Goal: Information Seeking & Learning: Learn about a topic

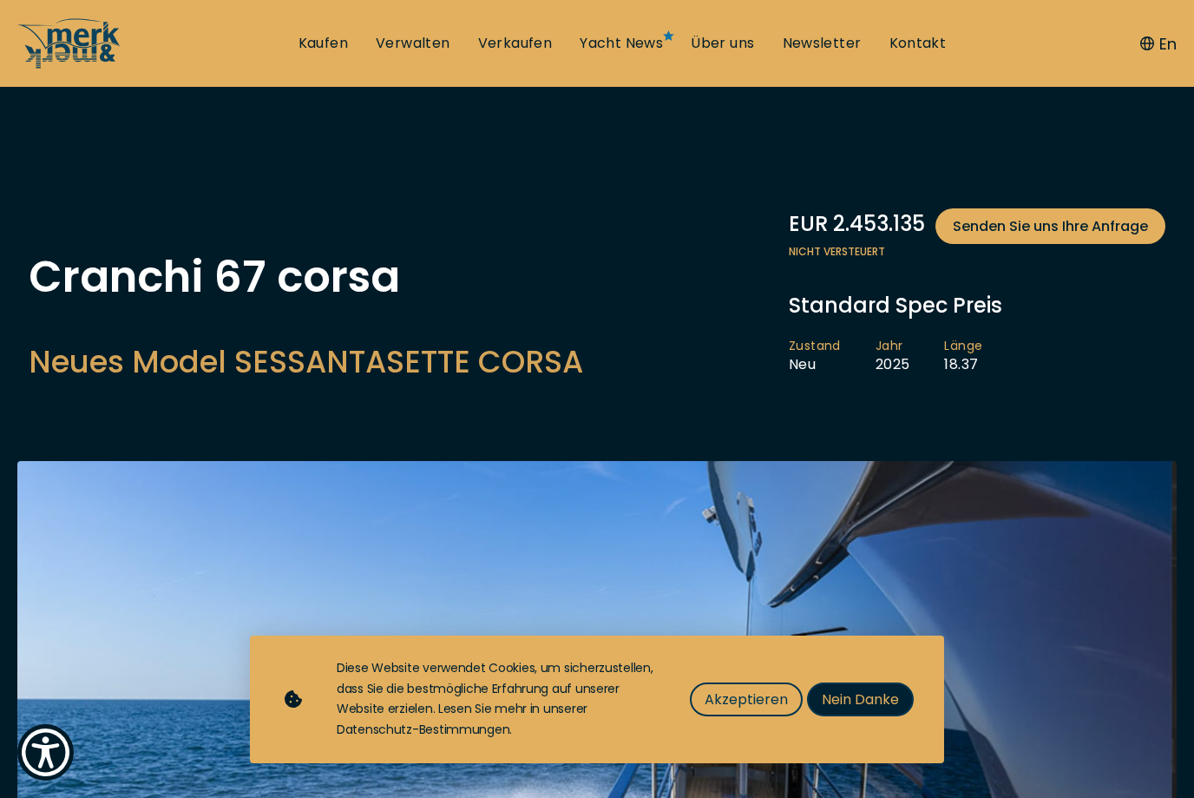
click at [889, 692] on span "Nein Danke" at bounding box center [860, 699] width 77 height 22
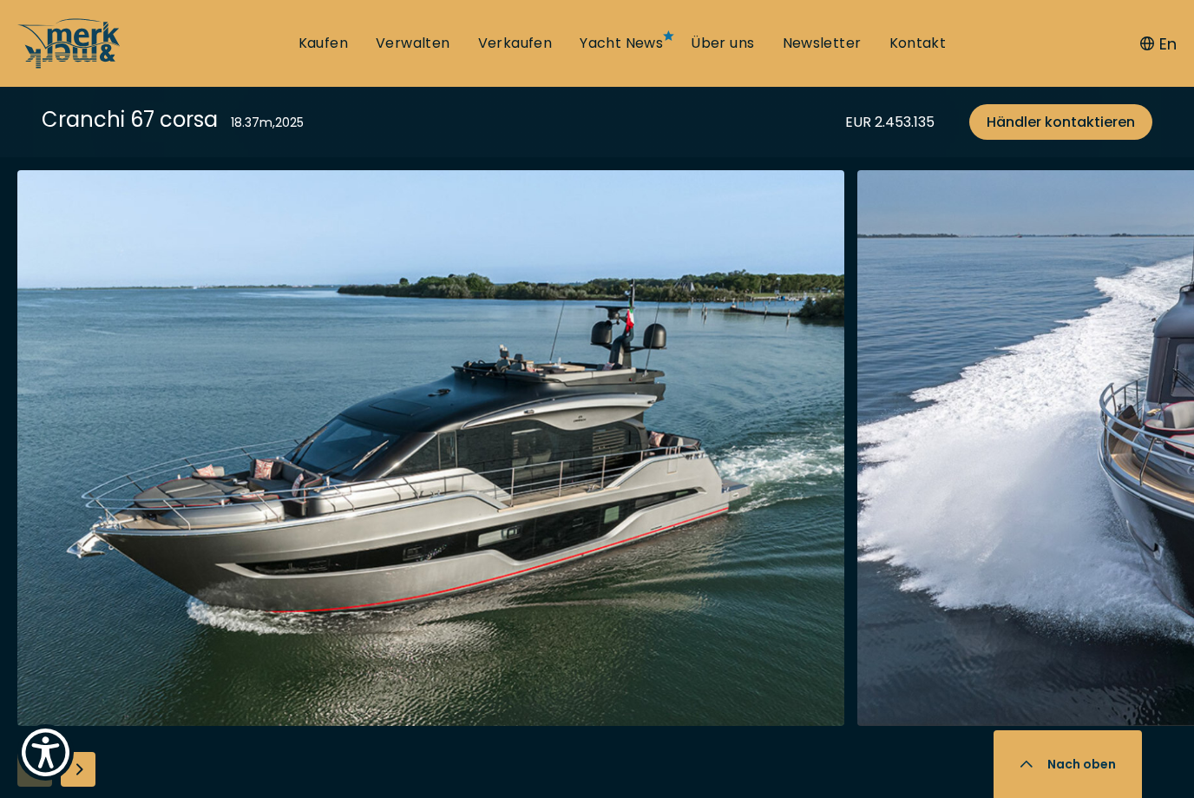
scroll to position [2159, 0]
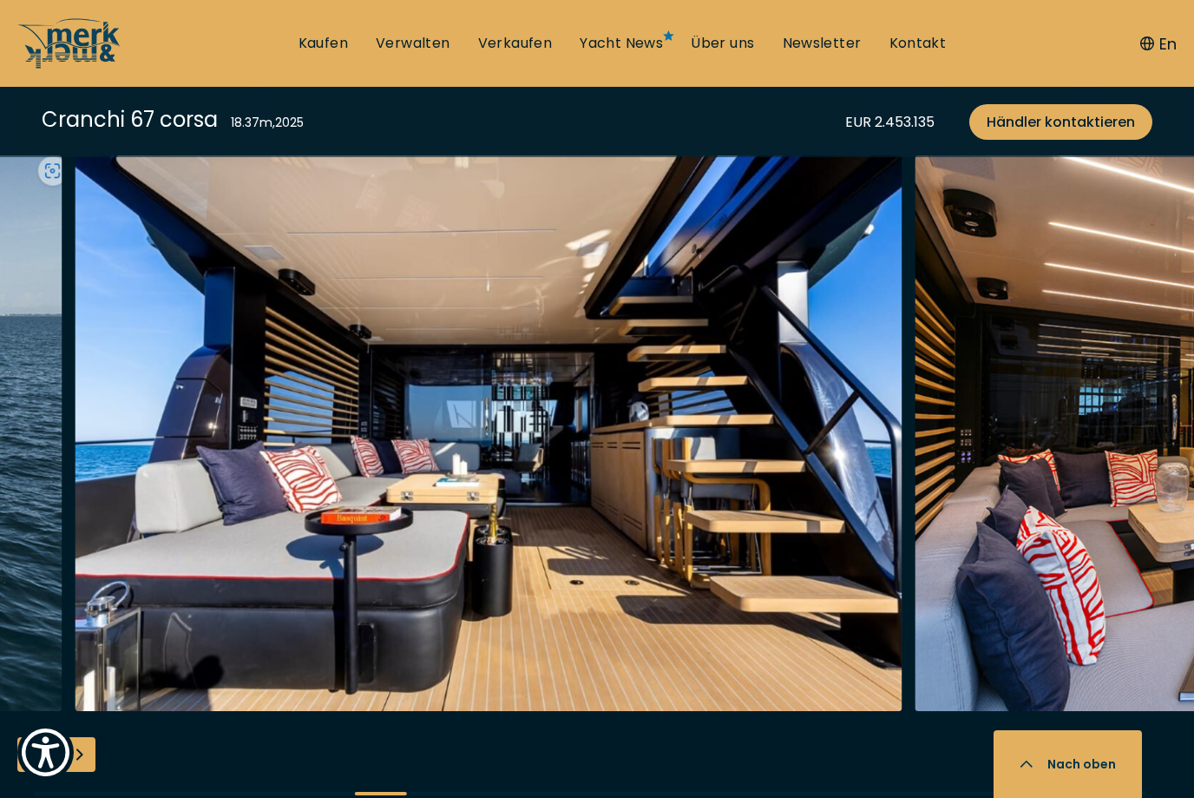
click at [134, 633] on img "button" at bounding box center [488, 432] width 827 height 555
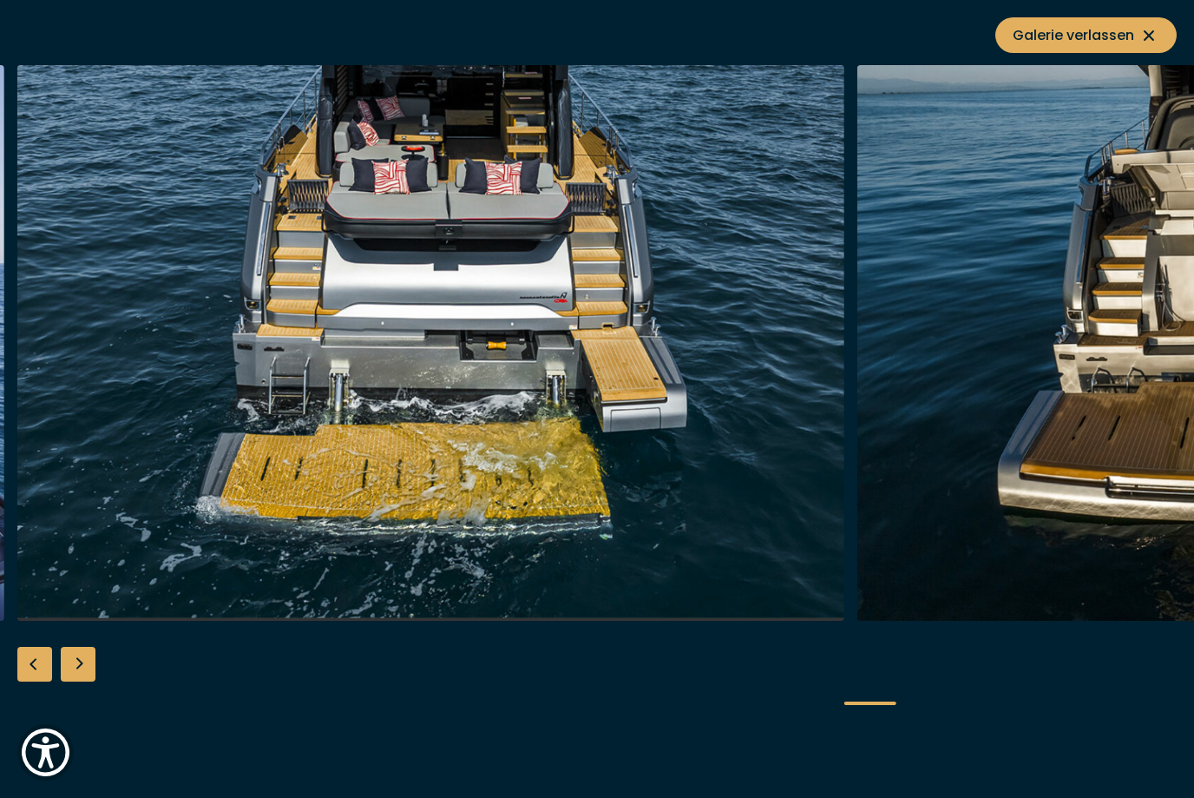
scroll to position [1328, 0]
click at [1157, 36] on icon at bounding box center [1149, 35] width 21 height 21
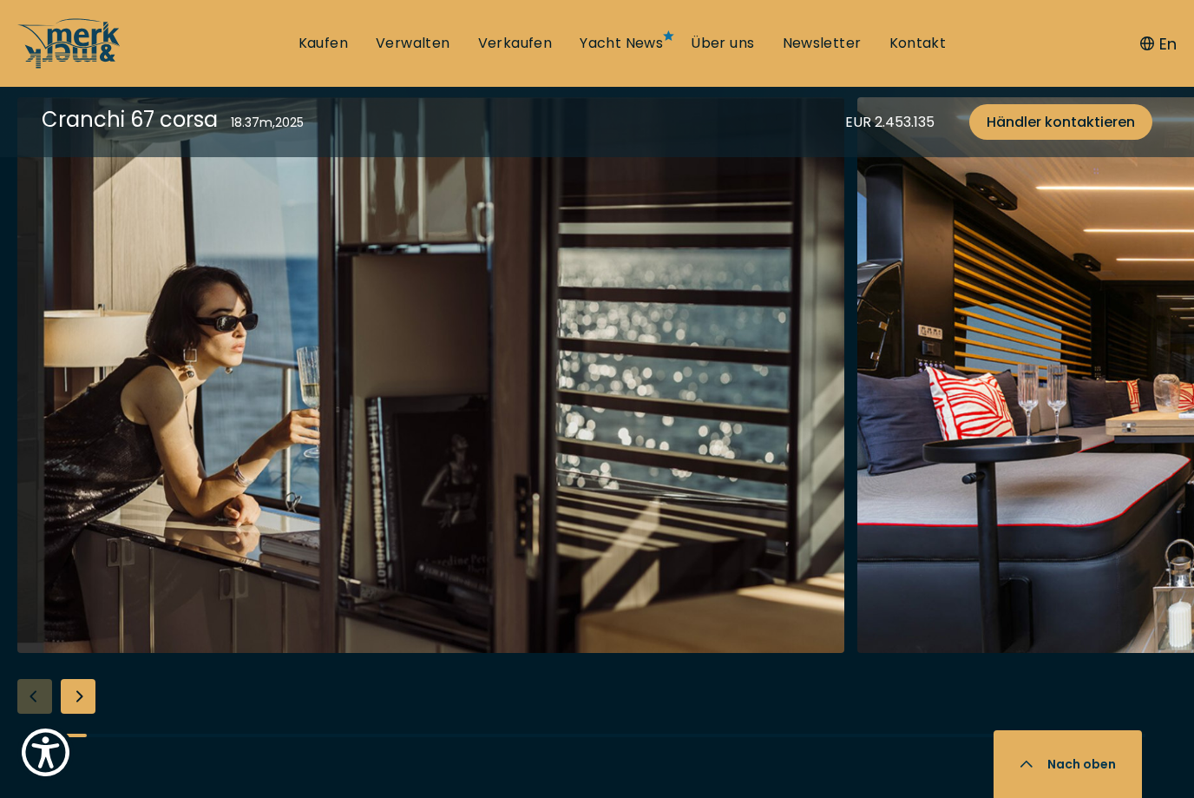
scroll to position [3223, 0]
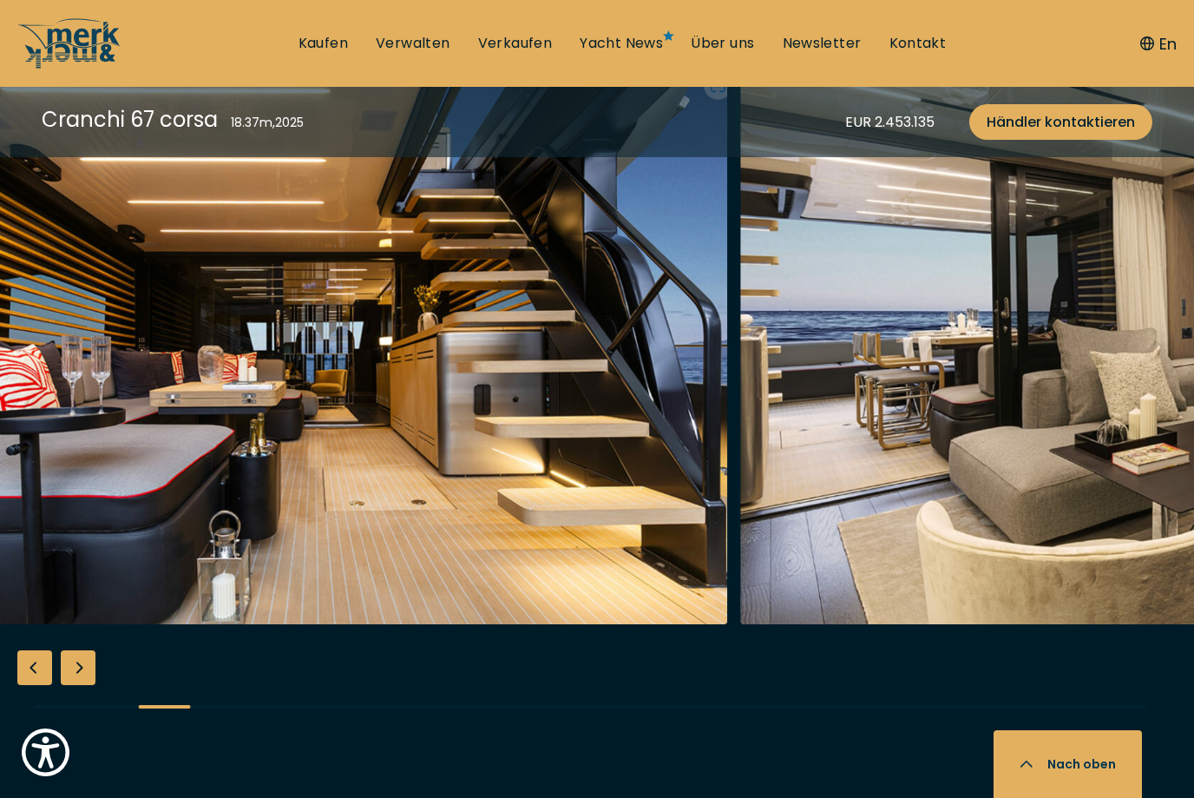
click at [917, 544] on img "button" at bounding box center [1153, 346] width 827 height 555
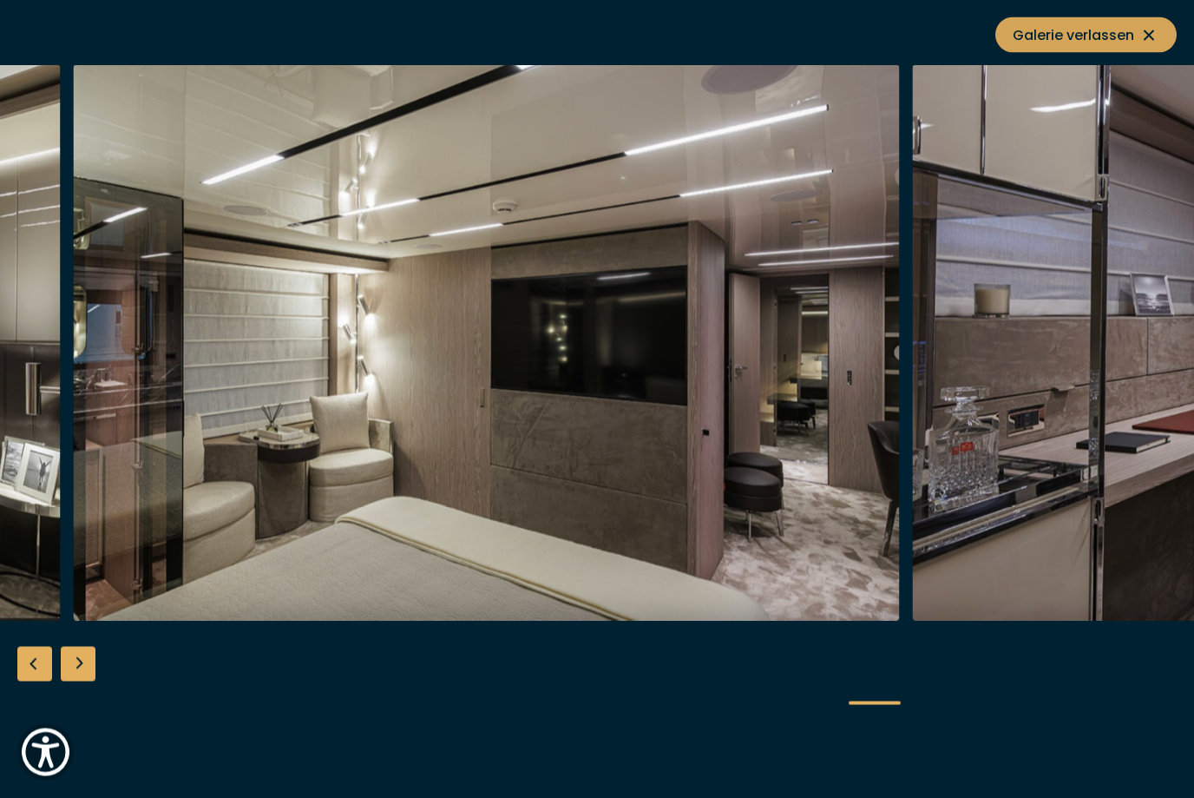
click at [1111, 40] on span "Galerie verlassen" at bounding box center [1086, 35] width 147 height 22
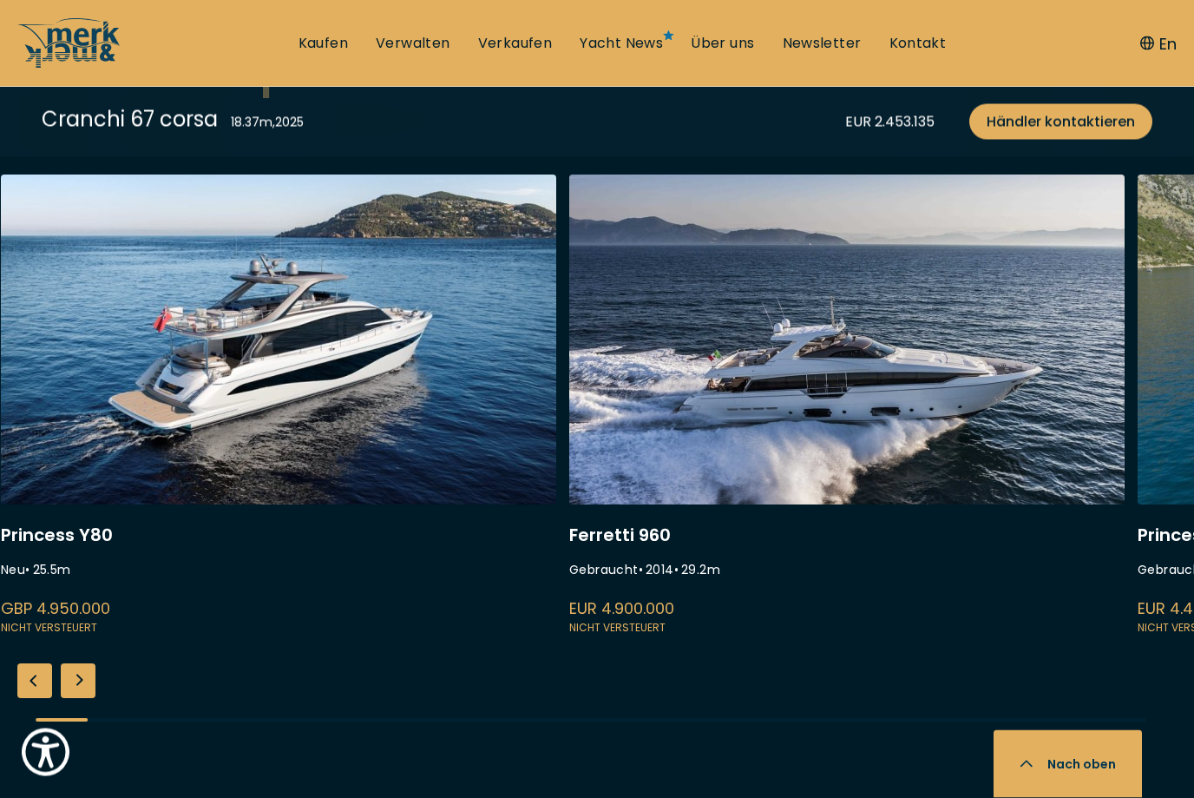
scroll to position [4565, 0]
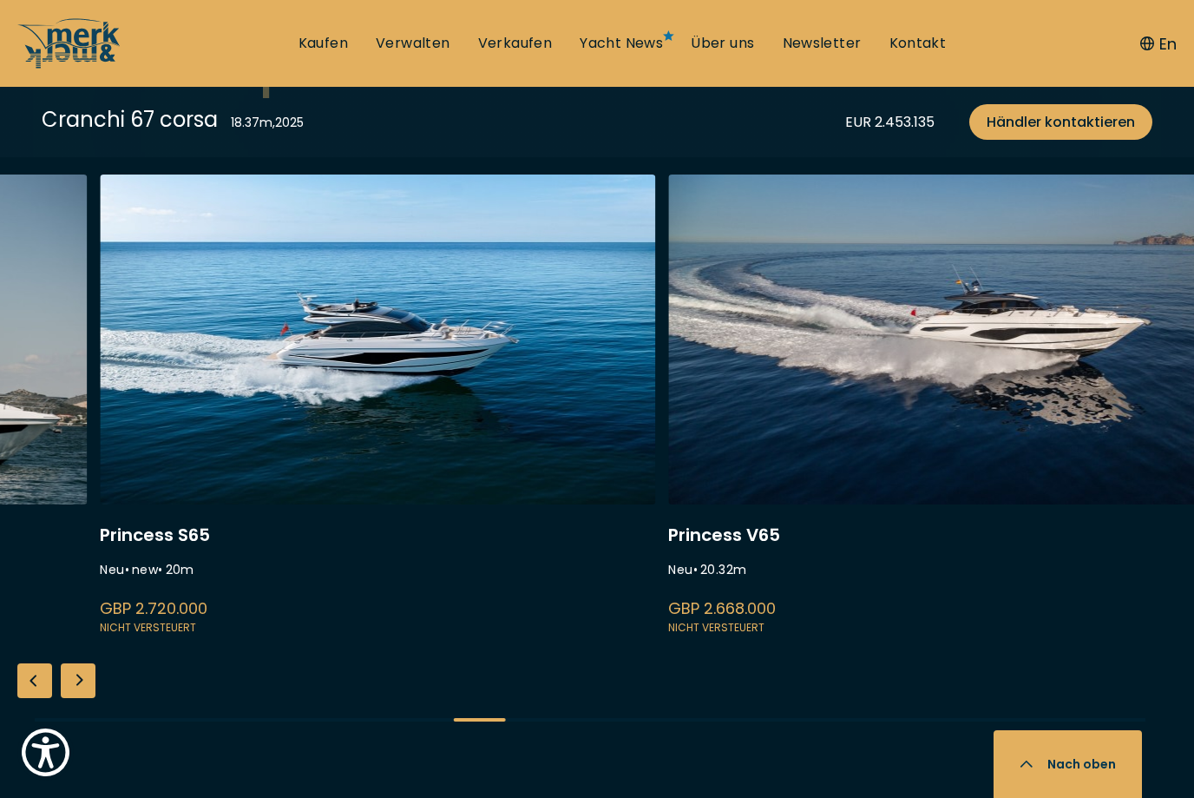
click at [193, 436] on link at bounding box center [377, 405] width 555 height 463
click at [193, 375] on link at bounding box center [377, 405] width 555 height 463
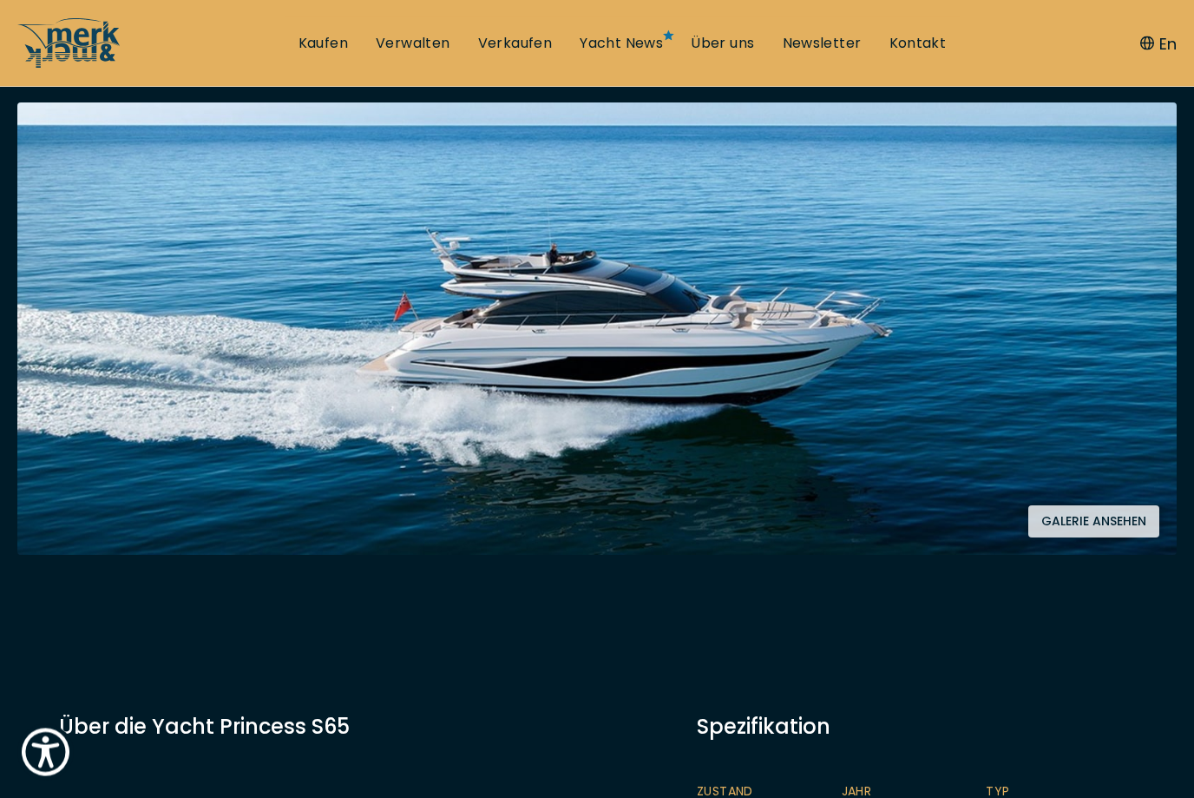
scroll to position [359, 0]
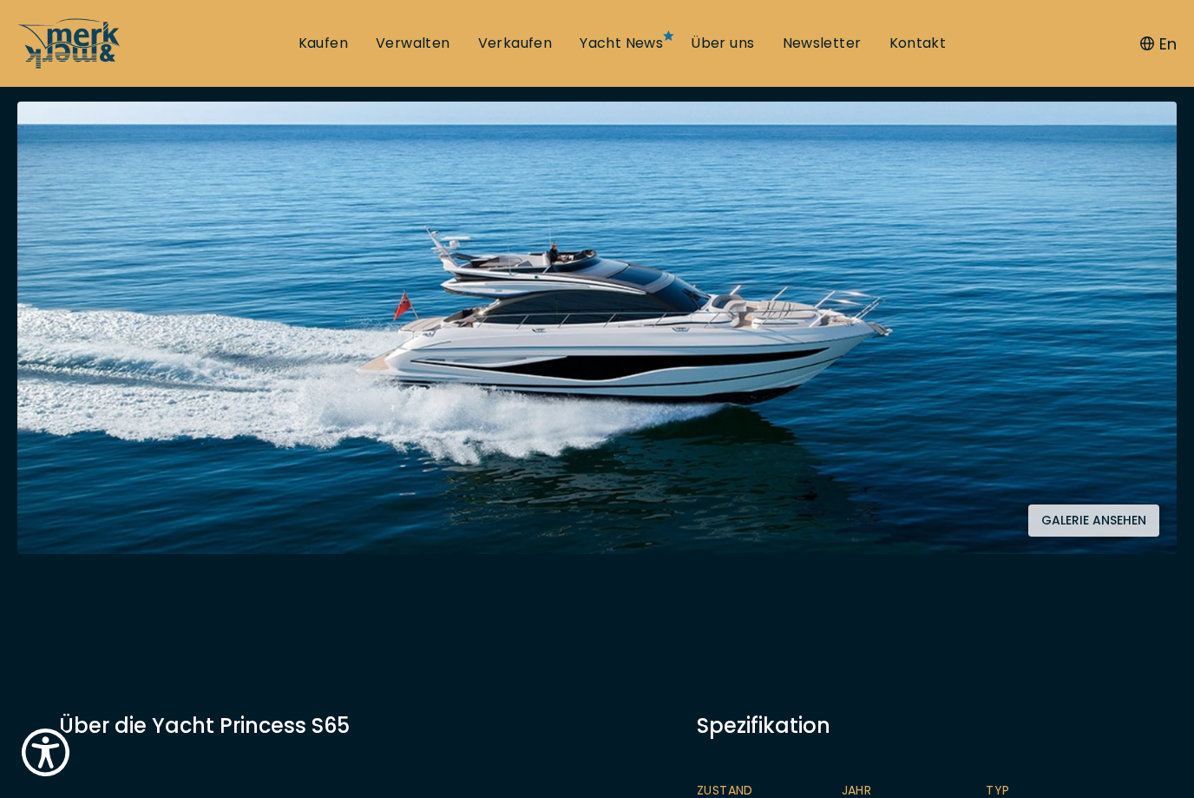
click at [1106, 521] on button "Galerie ansehen" at bounding box center [1093, 520] width 131 height 32
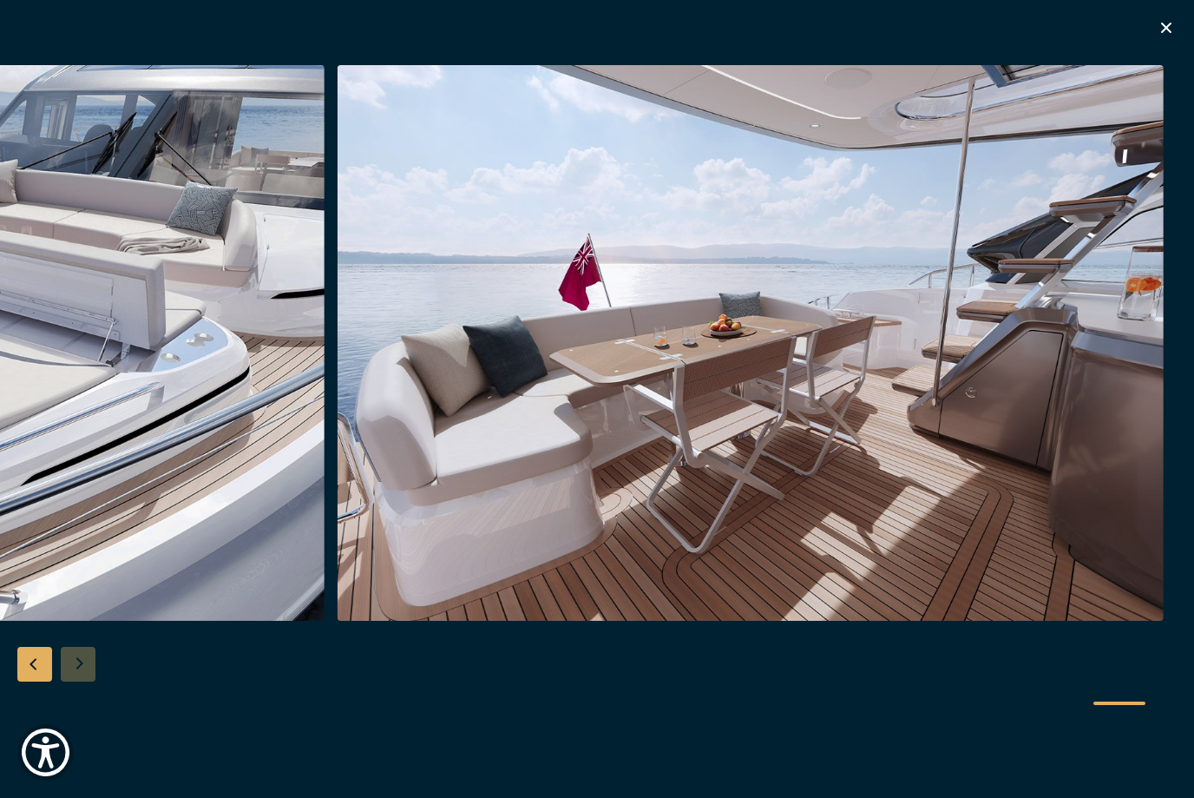
click at [1166, 14] on div "Besondere Yachtangebote" at bounding box center [597, 399] width 1194 height 798
click at [1169, 17] on icon "button" at bounding box center [1166, 27] width 21 height 21
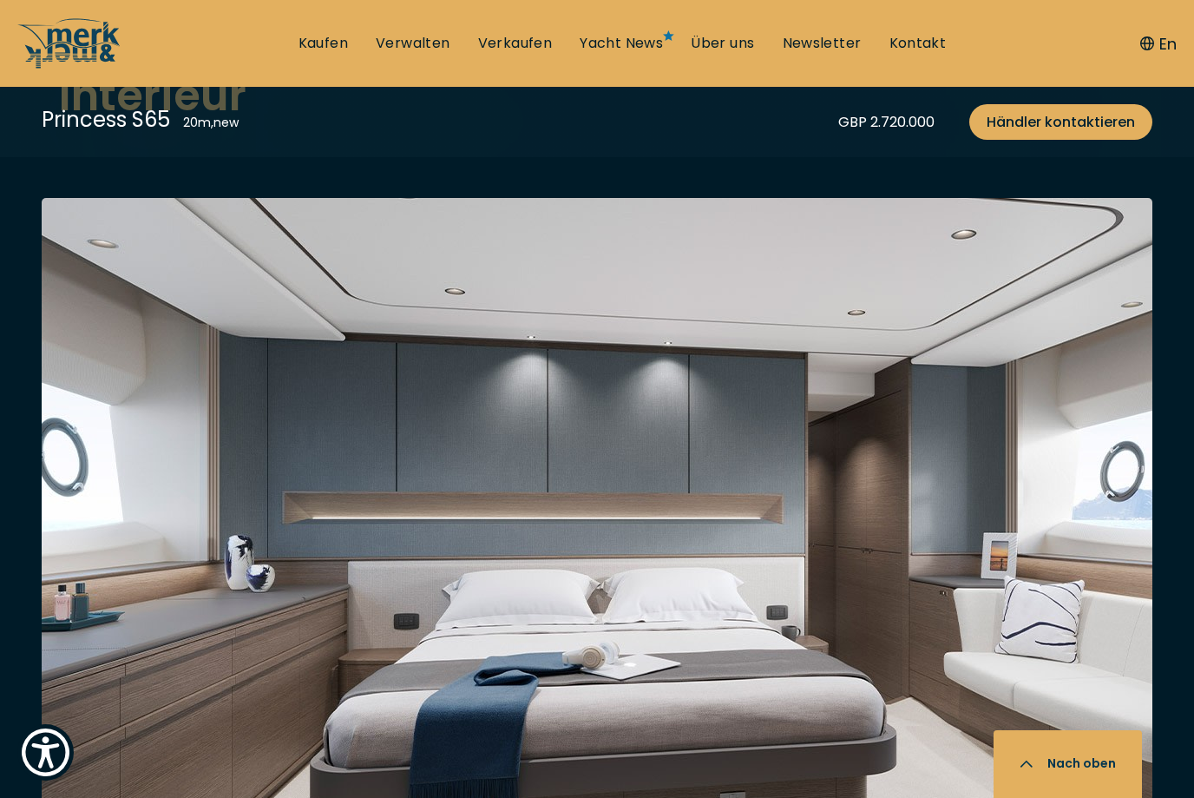
scroll to position [3091, 0]
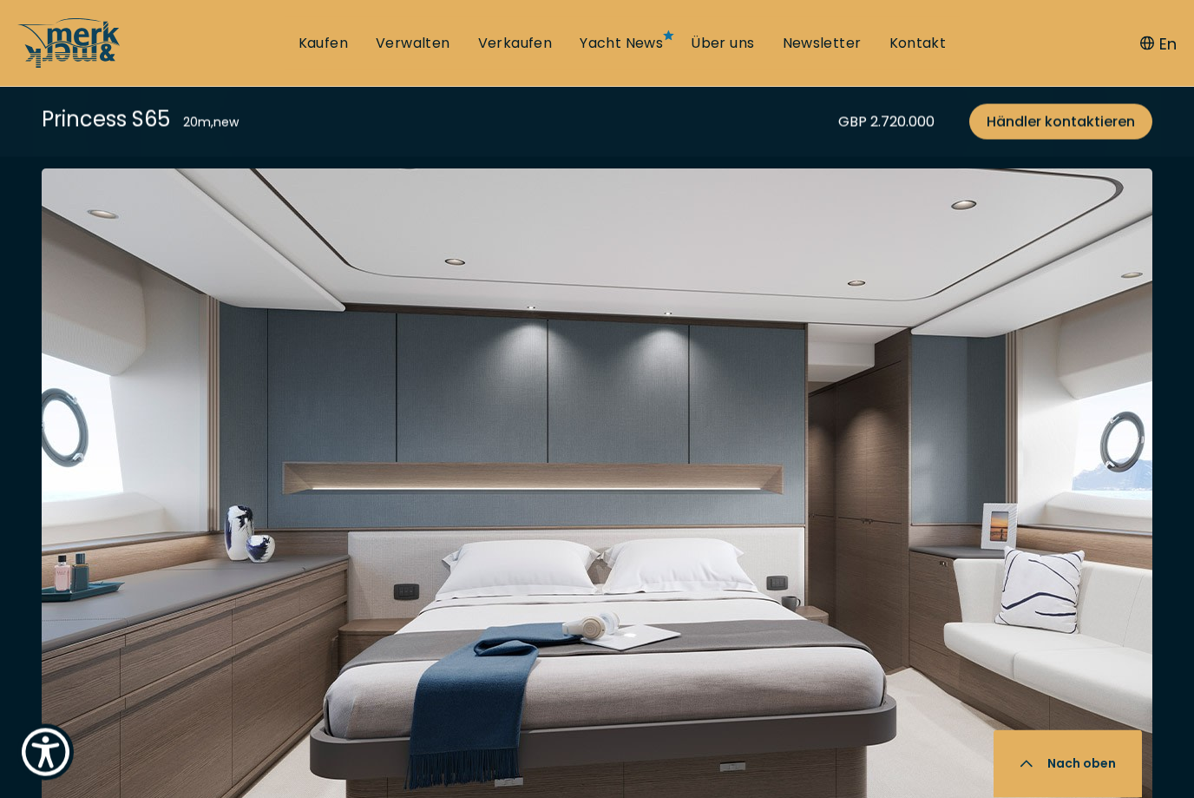
click at [173, 673] on img at bounding box center [597, 542] width 1111 height 746
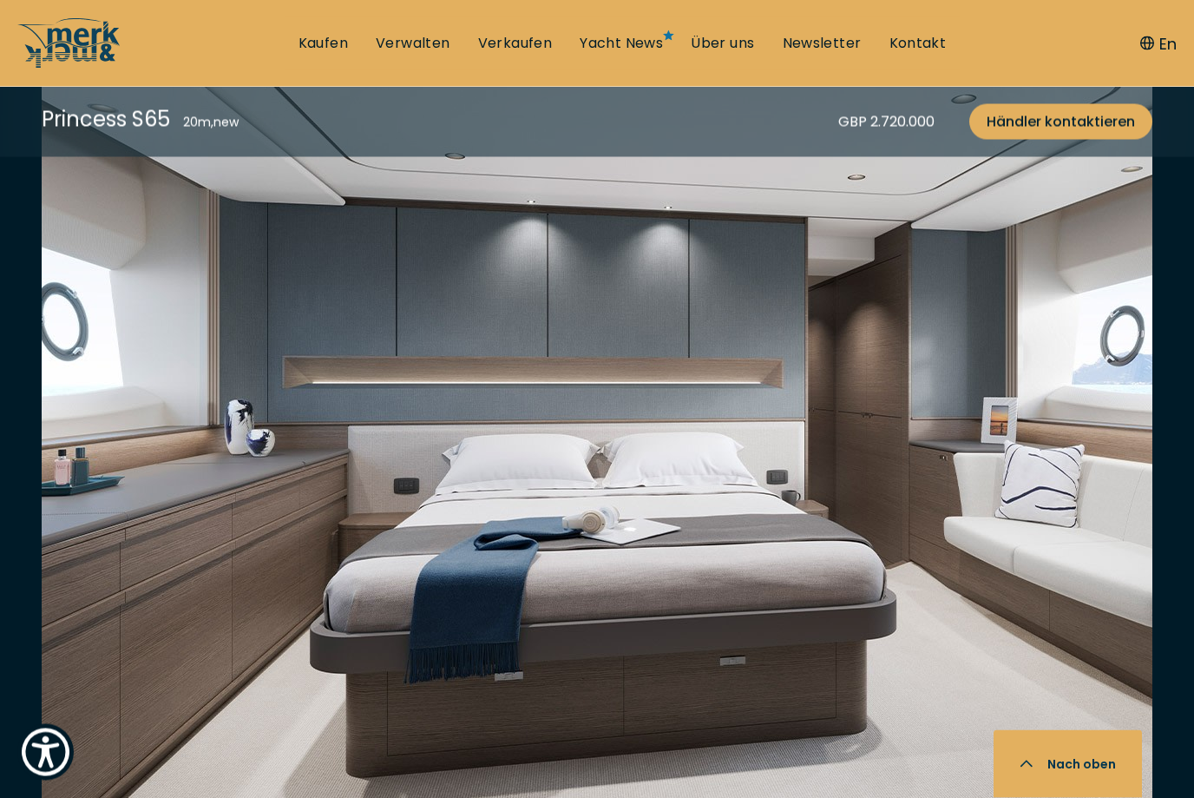
scroll to position [3198, 0]
click at [994, 666] on img at bounding box center [597, 435] width 1111 height 746
click at [1029, 648] on img at bounding box center [597, 435] width 1111 height 746
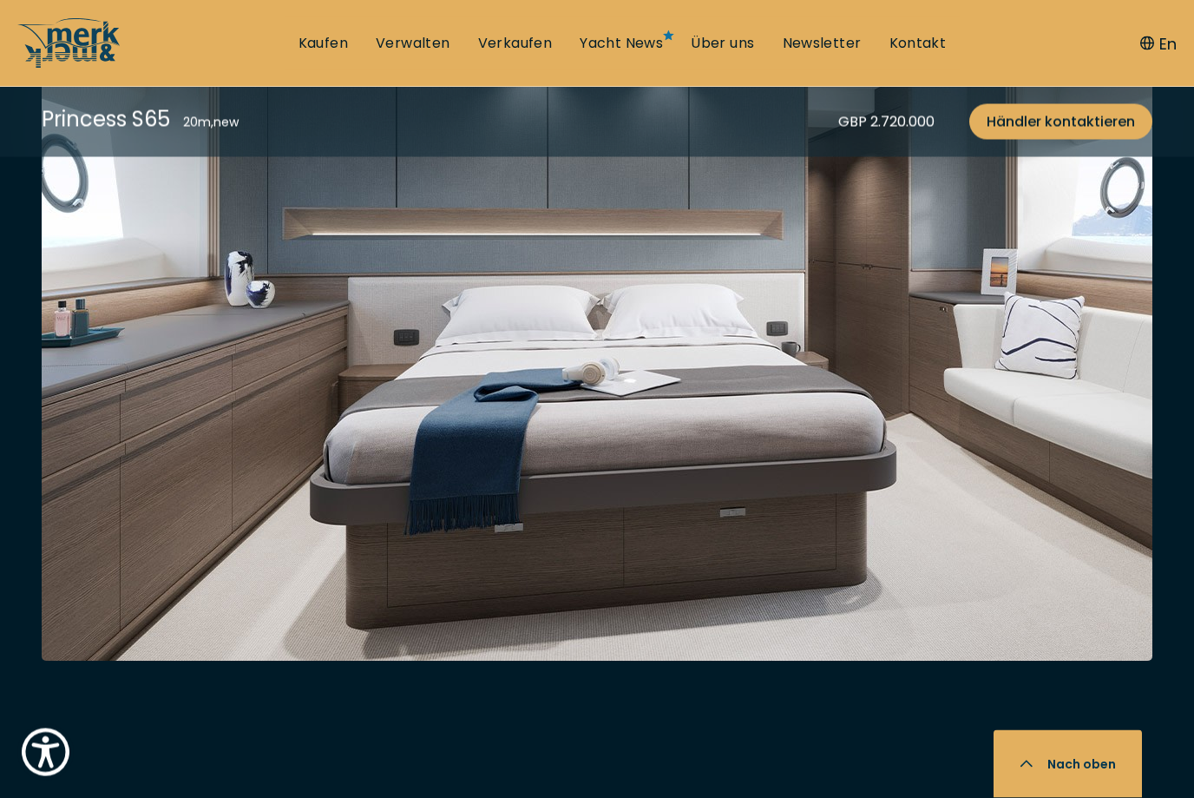
scroll to position [3126, 0]
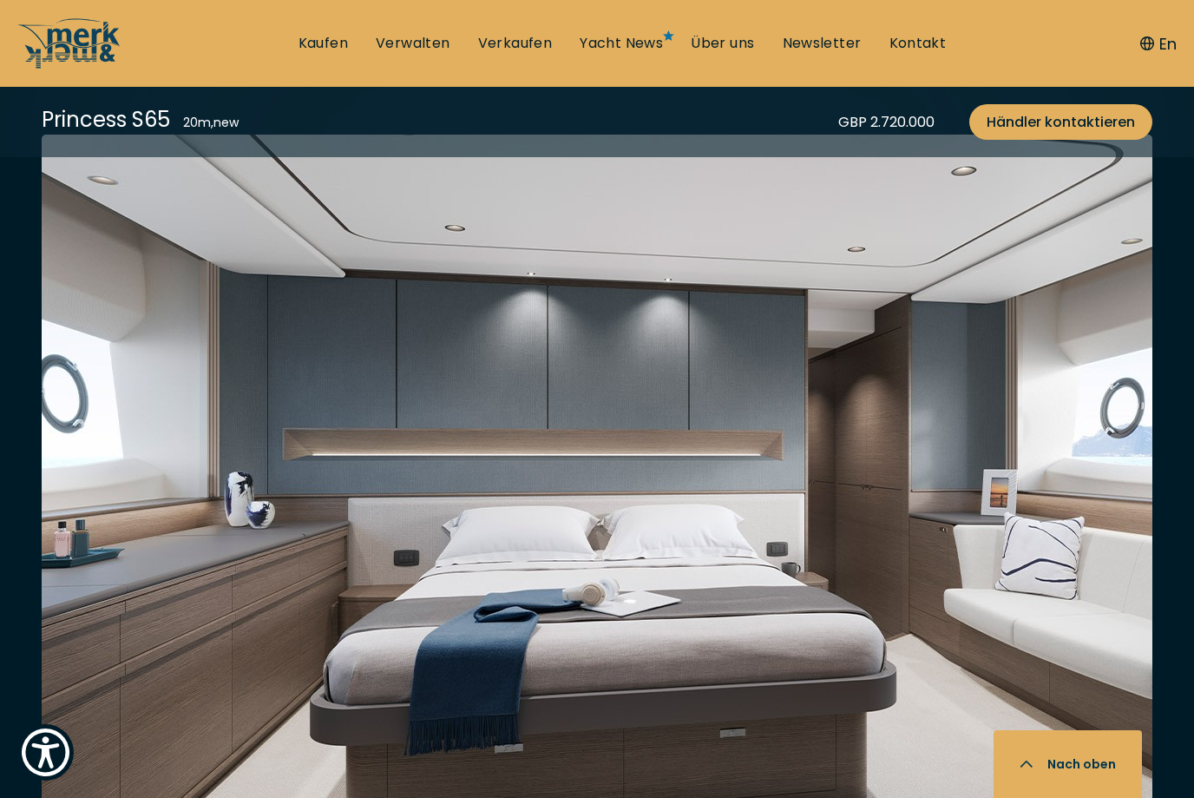
click at [911, 551] on img at bounding box center [597, 508] width 1111 height 746
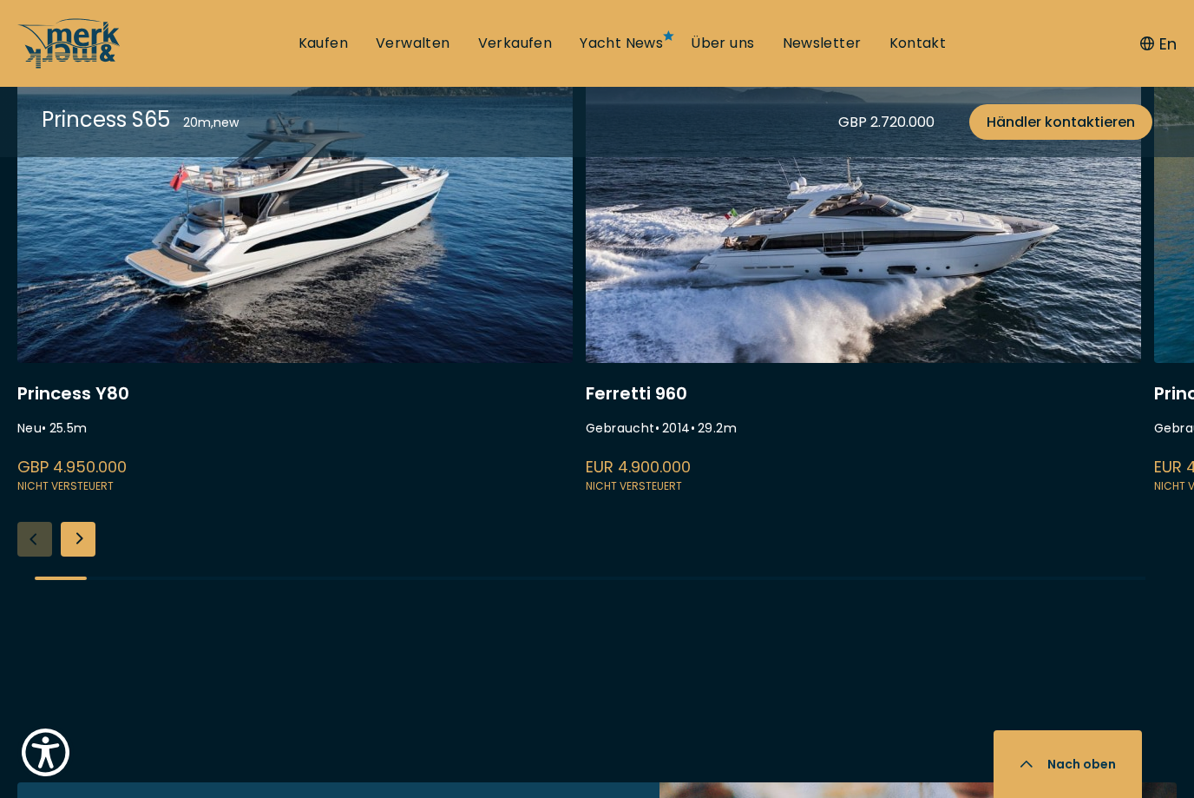
scroll to position [4758, 0]
